Goal: Check status: Check status

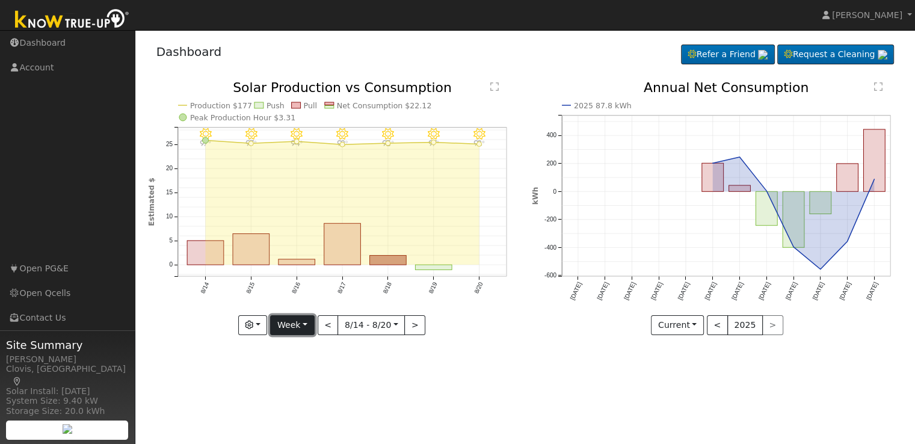
click at [309, 324] on button "Week" at bounding box center [292, 325] width 44 height 20
click at [312, 349] on link "Day" at bounding box center [313, 349] width 84 height 17
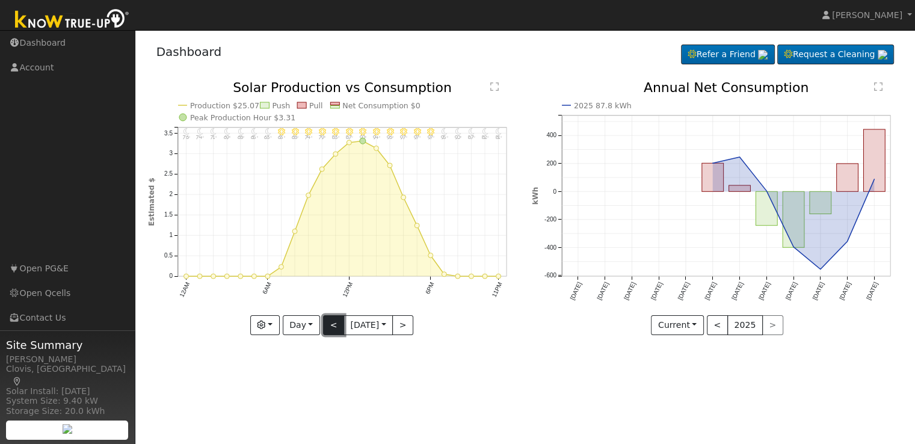
click at [324, 325] on button "<" at bounding box center [333, 325] width 21 height 20
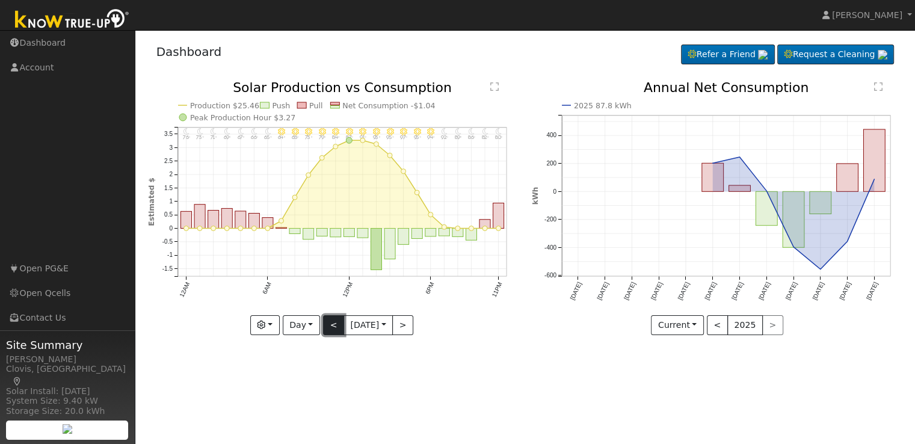
click at [325, 325] on button "<" at bounding box center [333, 325] width 21 height 20
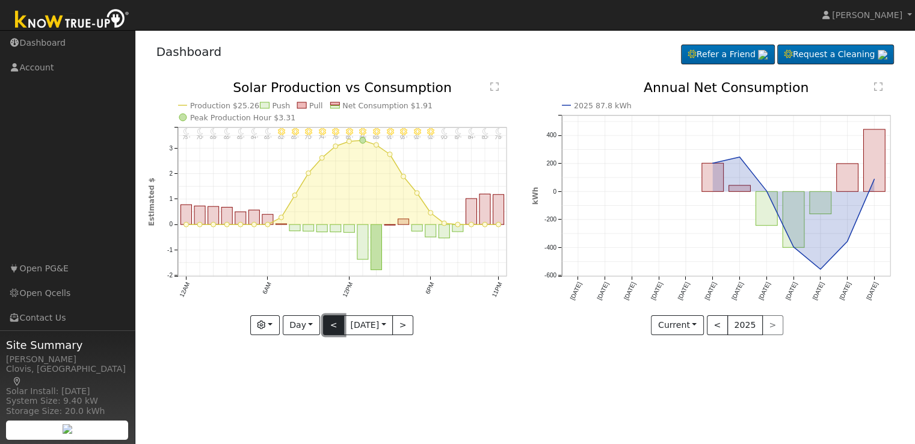
click at [325, 325] on button "<" at bounding box center [333, 325] width 21 height 20
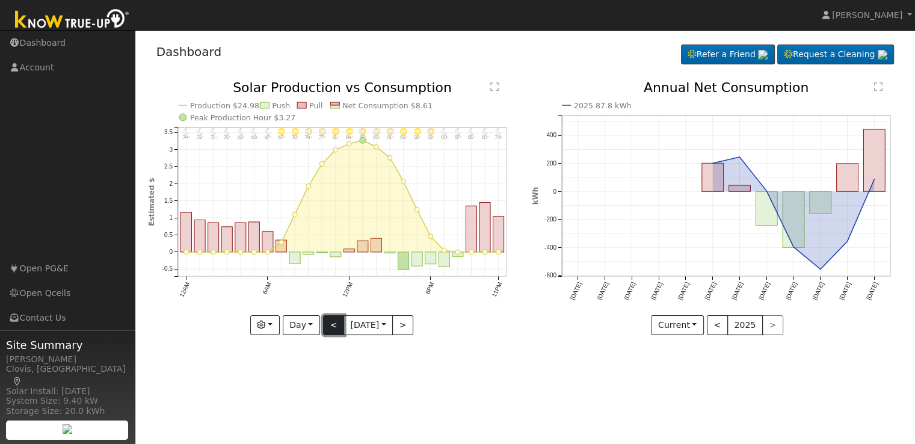
click at [325, 325] on button "<" at bounding box center [333, 325] width 21 height 20
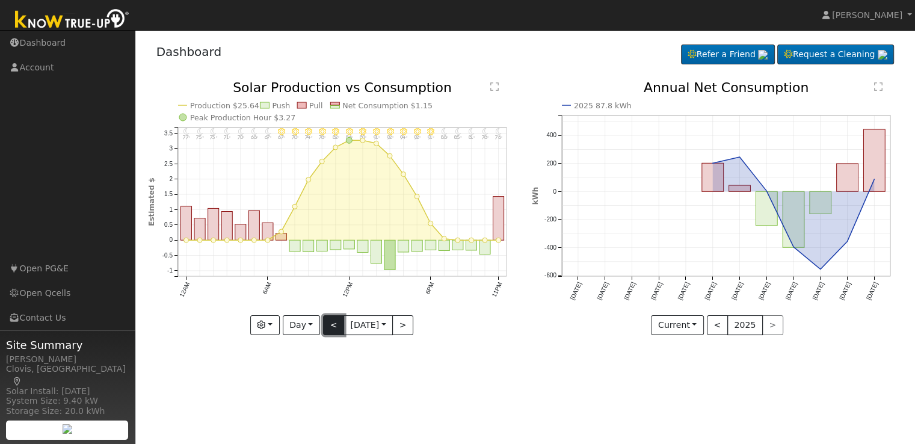
click at [325, 325] on button "<" at bounding box center [333, 325] width 21 height 20
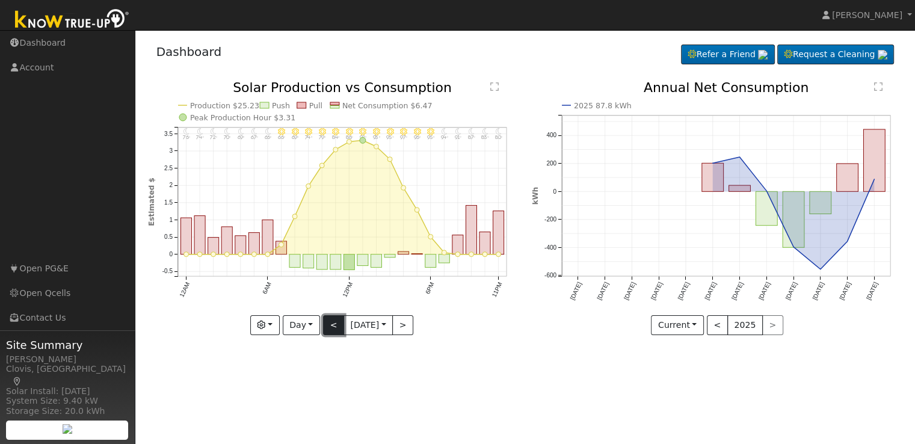
click at [325, 325] on button "<" at bounding box center [333, 325] width 21 height 20
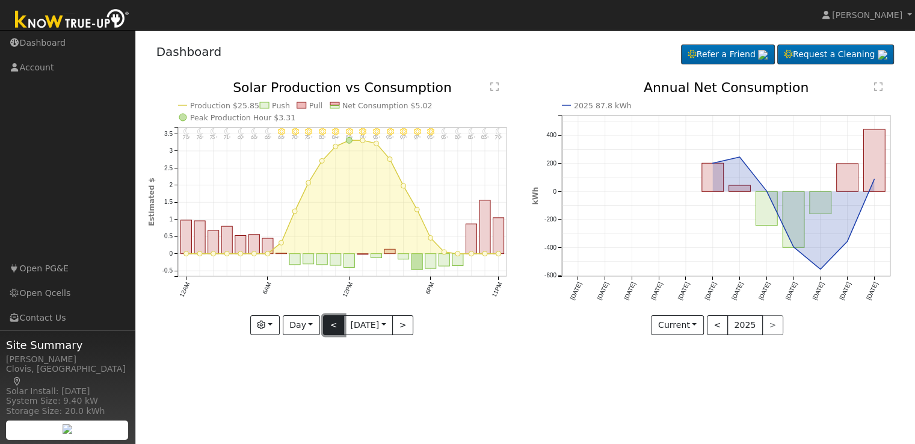
click at [328, 325] on button "<" at bounding box center [333, 325] width 21 height 20
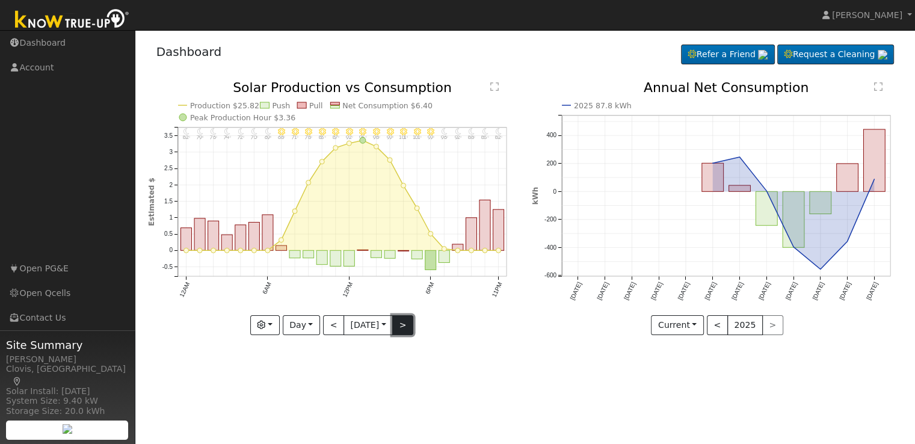
click at [409, 324] on button ">" at bounding box center [402, 325] width 21 height 20
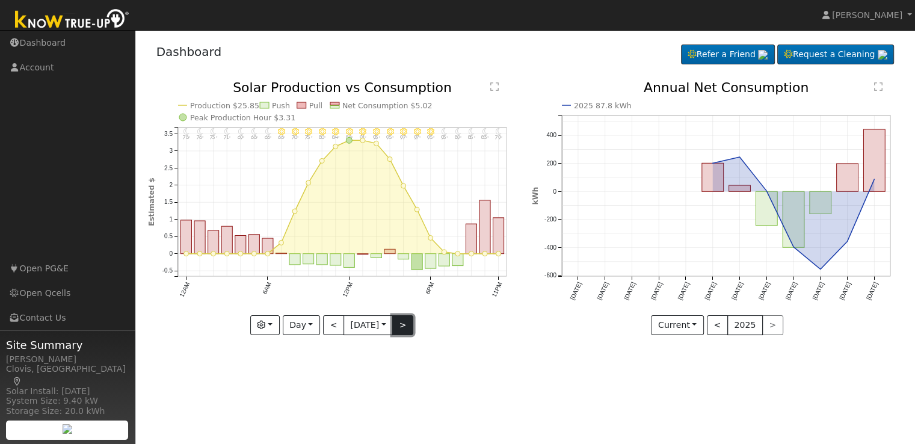
click at [409, 324] on button ">" at bounding box center [402, 325] width 21 height 20
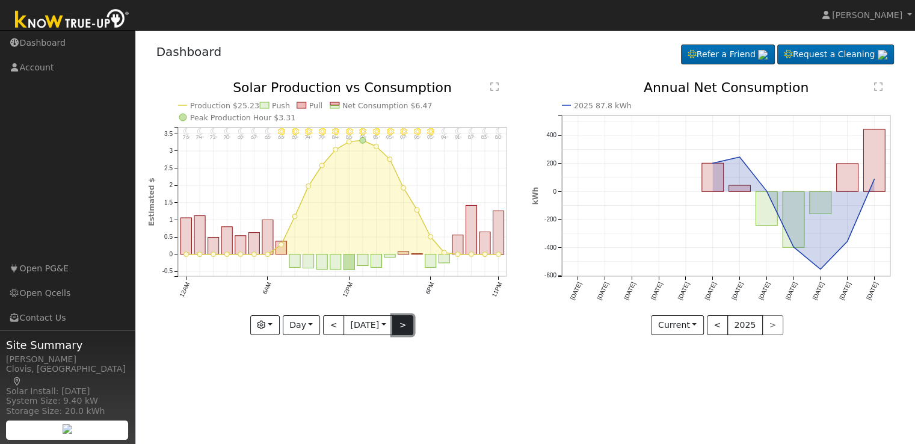
click at [409, 324] on button ">" at bounding box center [402, 325] width 21 height 20
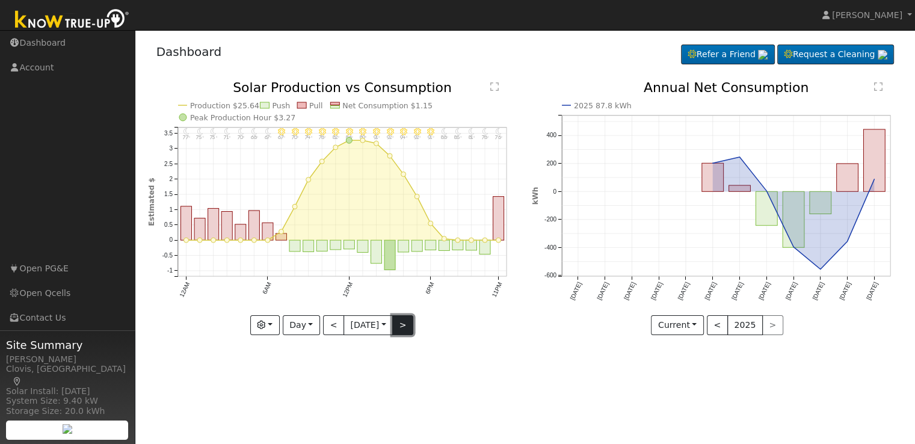
click at [409, 324] on button ">" at bounding box center [402, 325] width 21 height 20
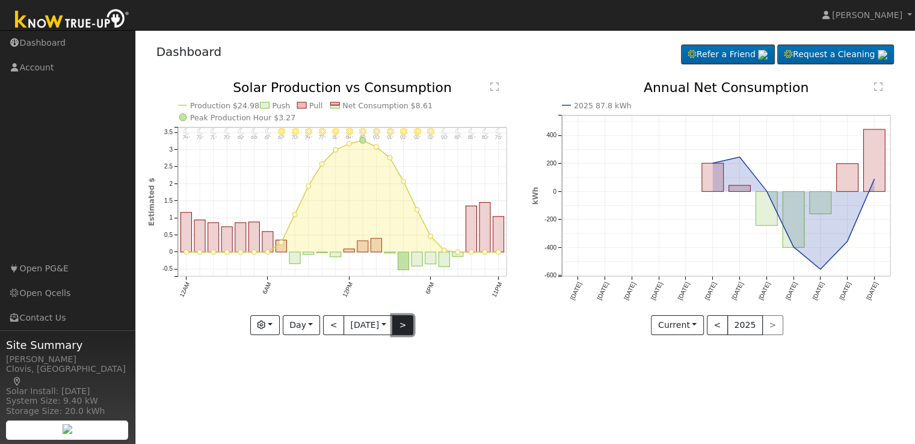
click at [409, 324] on button ">" at bounding box center [402, 325] width 21 height 20
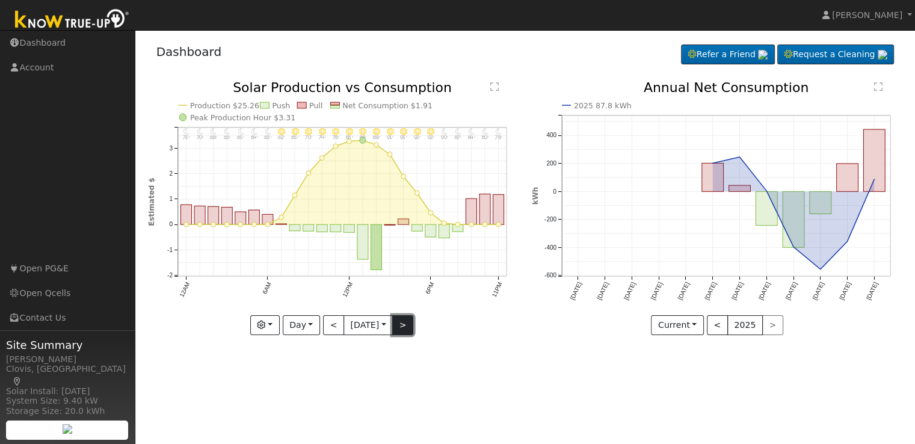
click at [409, 324] on button ">" at bounding box center [402, 325] width 21 height 20
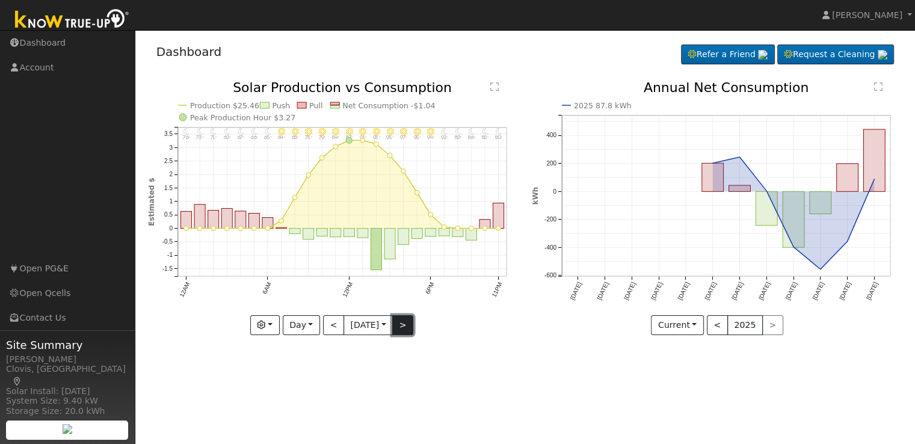
click at [404, 322] on button ">" at bounding box center [402, 325] width 21 height 20
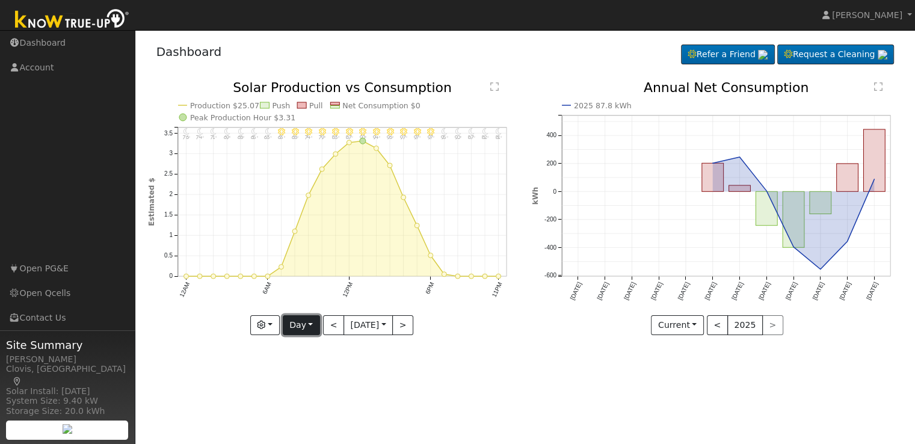
click at [308, 325] on button "Day" at bounding box center [301, 325] width 37 height 20
click at [308, 362] on link "Week" at bounding box center [325, 366] width 84 height 17
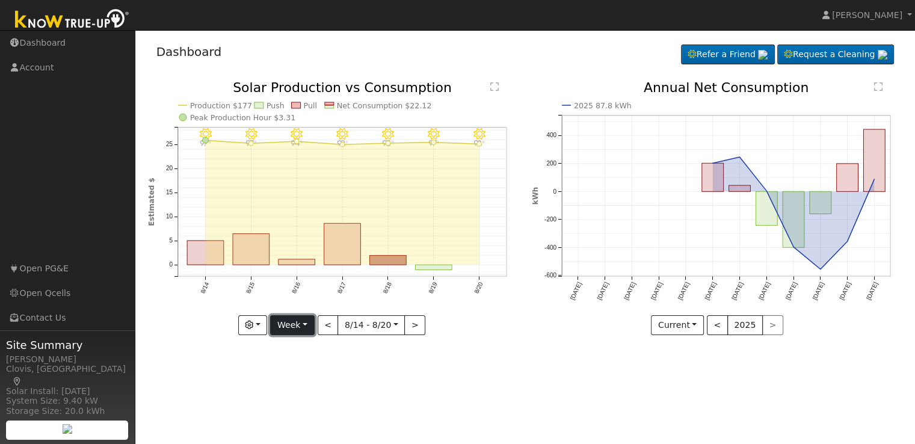
click at [310, 327] on button "Week" at bounding box center [292, 325] width 44 height 20
click at [308, 381] on link "Month" at bounding box center [313, 383] width 84 height 17
type input "[DATE]"
